Goal: Task Accomplishment & Management: Manage account settings

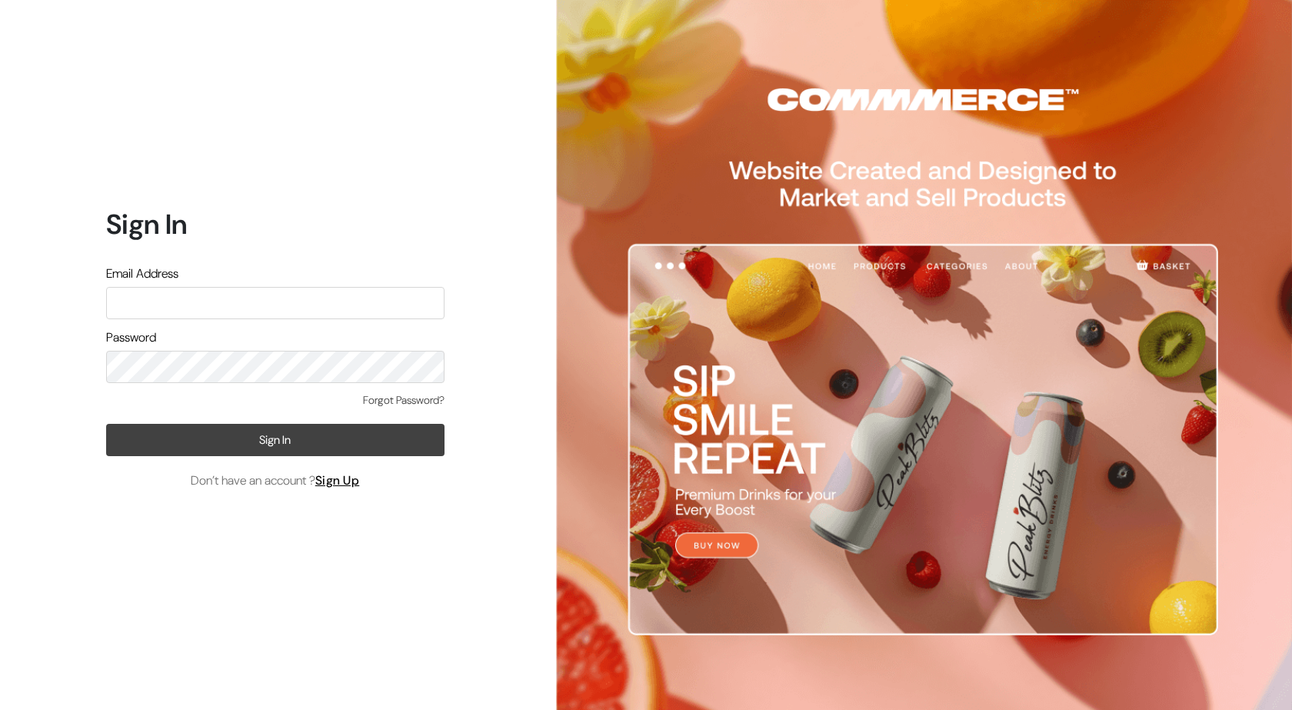
type input "krishnakeshavfoods@gmail.com"
click at [279, 444] on button "Sign In" at bounding box center [275, 440] width 338 height 32
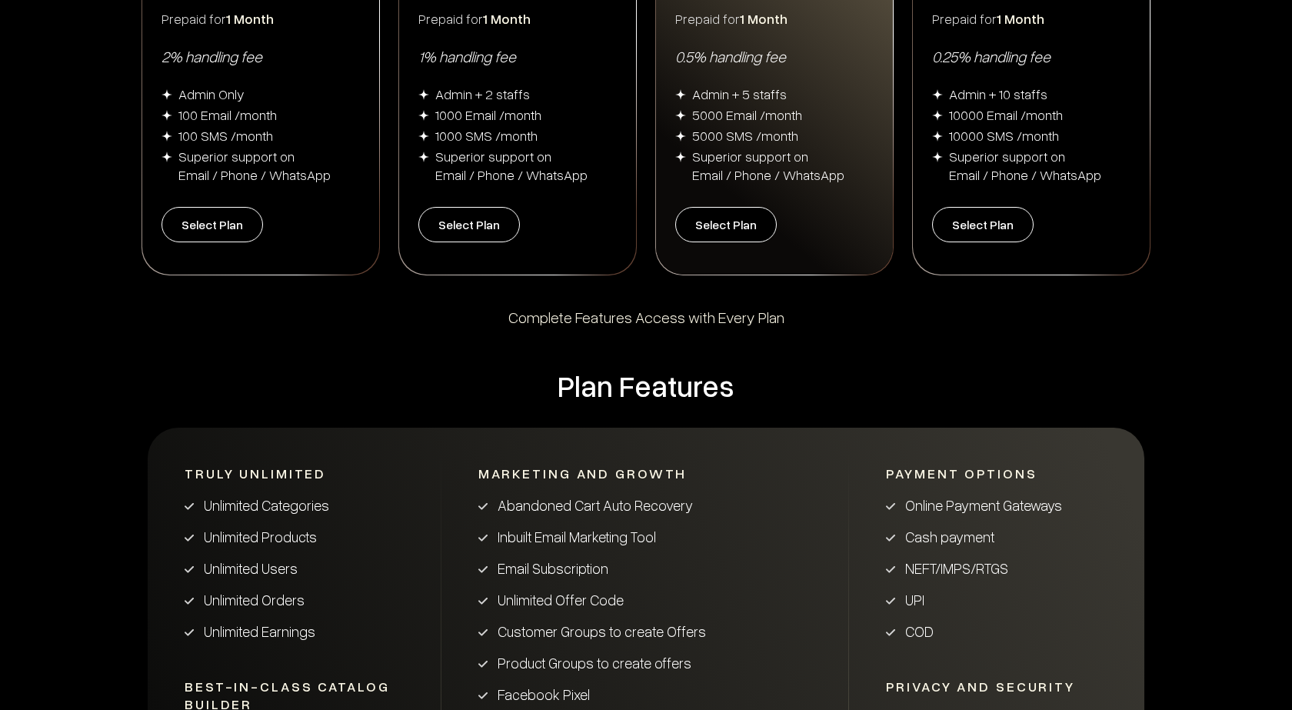
scroll to position [315, 0]
